Goal: Go to known website: Go to known website

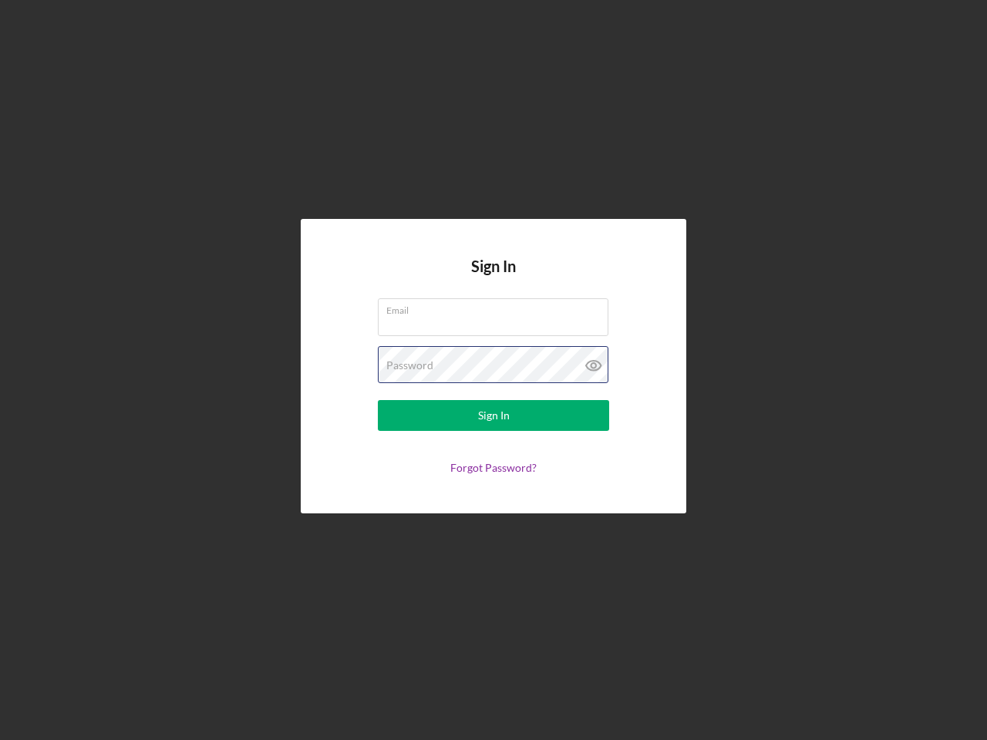
click at [493, 370] on div "Password" at bounding box center [493, 365] width 231 height 39
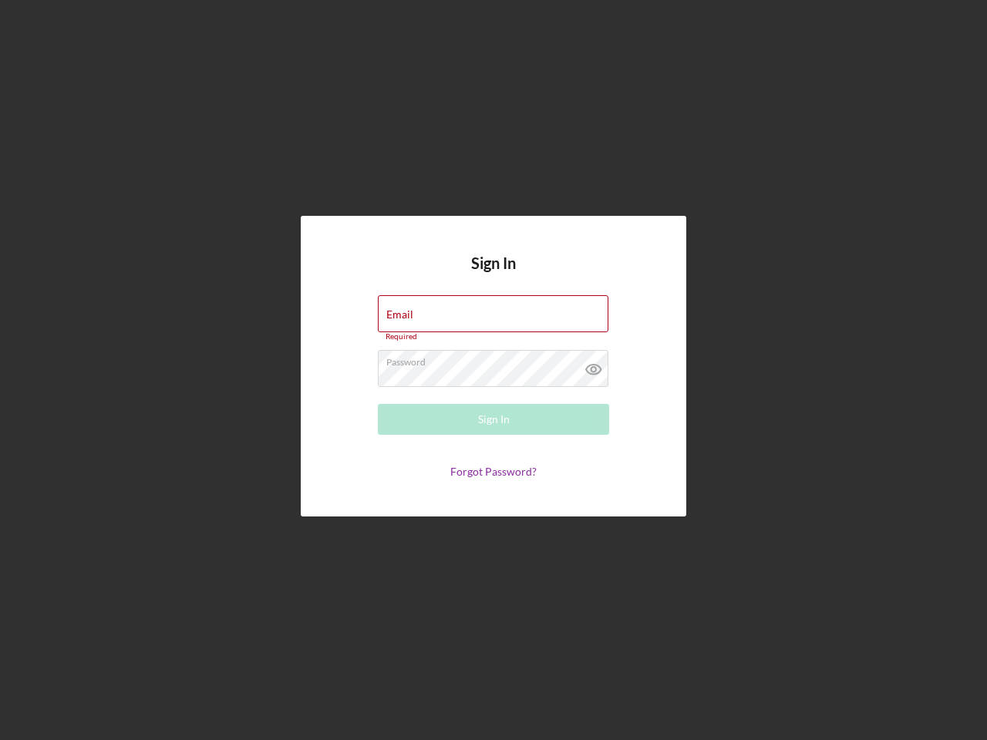
click at [594, 365] on icon at bounding box center [593, 369] width 39 height 39
